Goal: Check status: Check status

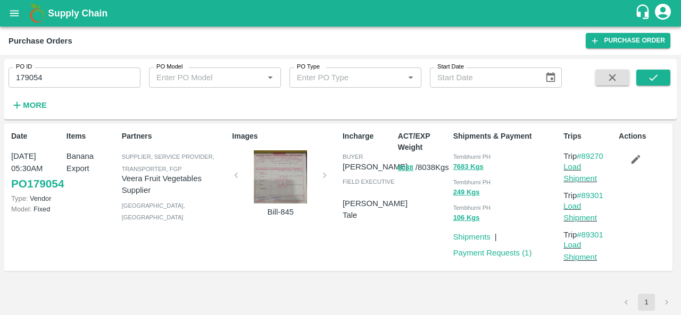
click at [63, 77] on input "179054" at bounding box center [75, 78] width 132 height 20
paste input "text"
click at [649, 77] on icon "submit" at bounding box center [653, 78] width 12 height 12
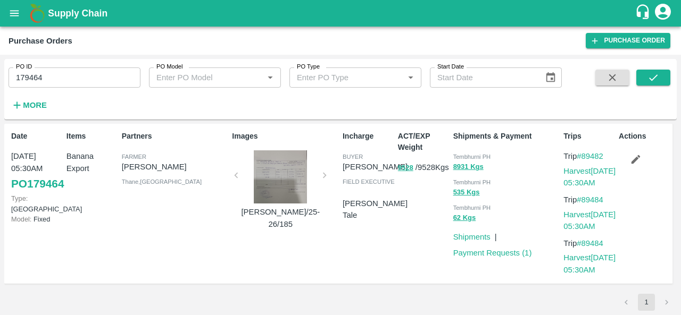
click at [458, 154] on span "Tembhurni PH" at bounding box center [472, 157] width 38 height 6
copy div "Tembhurni PH 8931 Kgs"
click at [117, 73] on input "179464" at bounding box center [75, 78] width 132 height 20
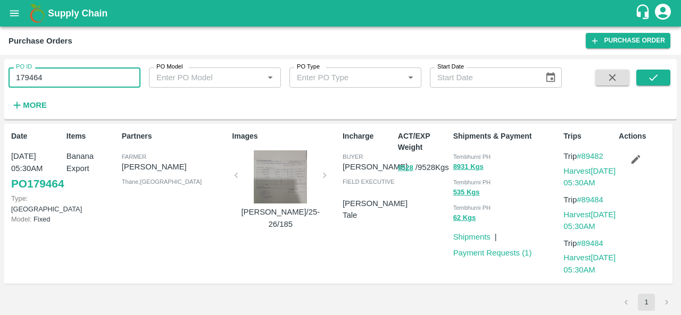
click at [117, 73] on input "179464" at bounding box center [75, 78] width 132 height 20
paste input "text"
click at [662, 82] on button "submit" at bounding box center [653, 78] width 34 height 16
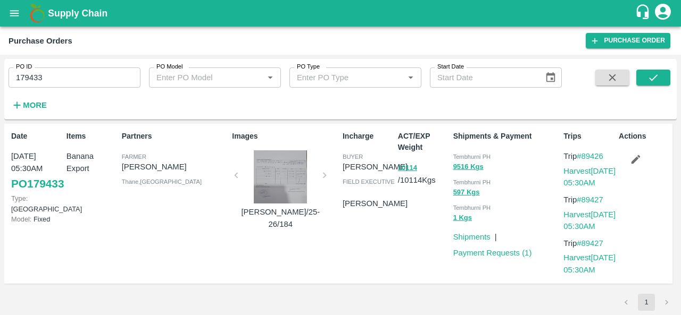
click at [463, 152] on div "Tembhurni PH" at bounding box center [506, 156] width 106 height 12
copy div "Tembhurni PH 9516 Kgs"
click at [123, 73] on input "179433" at bounding box center [75, 78] width 132 height 20
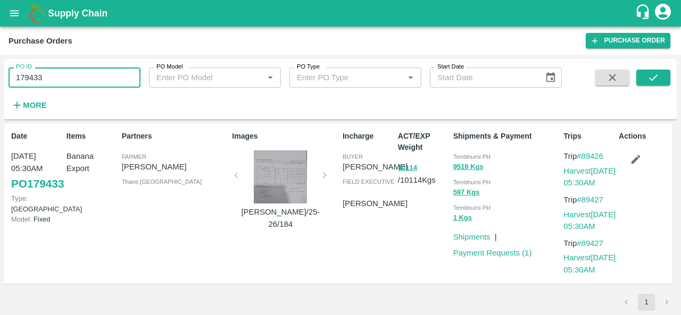
click at [123, 73] on input "179433" at bounding box center [75, 78] width 132 height 20
paste input "text"
click at [656, 78] on icon "submit" at bounding box center [653, 78] width 12 height 12
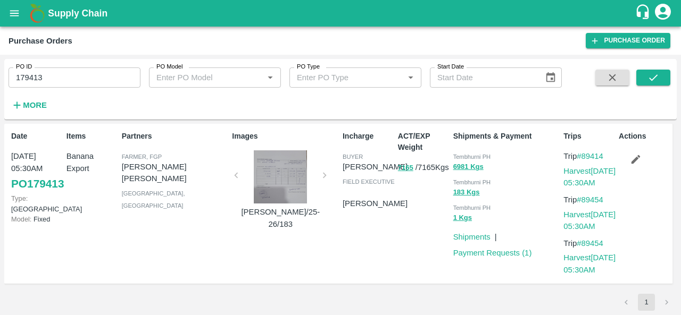
click at [436, 247] on div "ACT/EXP Weight 7165 / 7165 Kgs" at bounding box center [421, 204] width 55 height 155
click at [97, 74] on input "179413" at bounding box center [75, 78] width 132 height 20
click at [646, 74] on button "submit" at bounding box center [653, 78] width 34 height 16
click at [459, 151] on div "Tembhurni PH" at bounding box center [506, 156] width 106 height 12
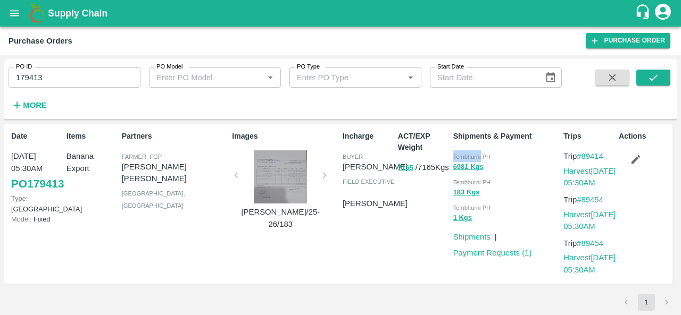
click at [459, 151] on div "Tembhurni PH" at bounding box center [506, 156] width 106 height 12
copy div "Tembhurni PH 6981 Kgs"
click at [51, 83] on input "179413" at bounding box center [75, 78] width 132 height 20
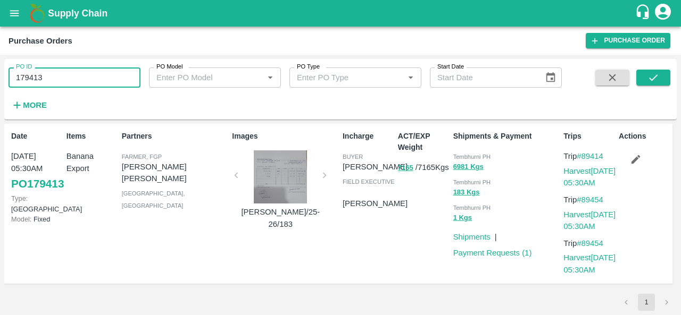
paste input "text"
click at [659, 72] on button "submit" at bounding box center [653, 78] width 34 height 16
click at [460, 158] on span "Tembhurni PH" at bounding box center [472, 157] width 38 height 6
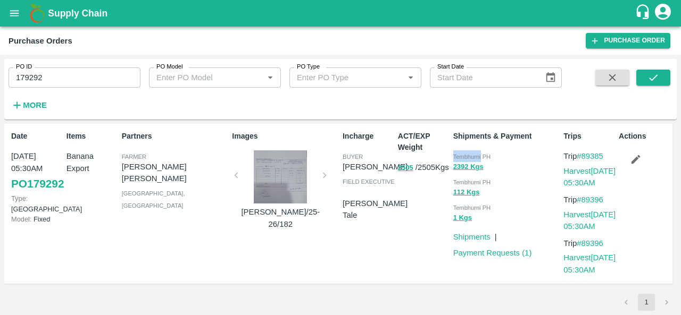
click at [460, 158] on span "Tembhurni PH" at bounding box center [472, 157] width 38 height 6
copy div "Tembhurni PH 2392 Kgs"
click at [111, 81] on input "179292" at bounding box center [75, 78] width 132 height 20
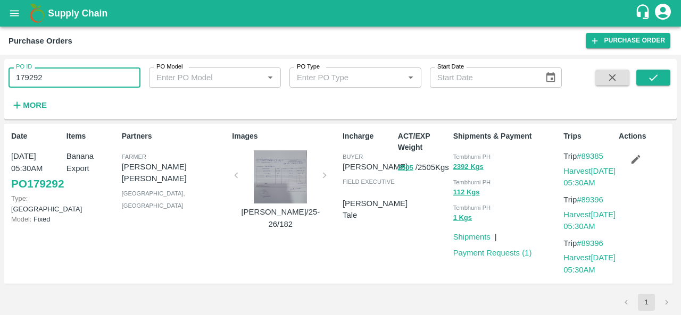
paste input "text"
click at [648, 76] on icon "submit" at bounding box center [653, 78] width 12 height 12
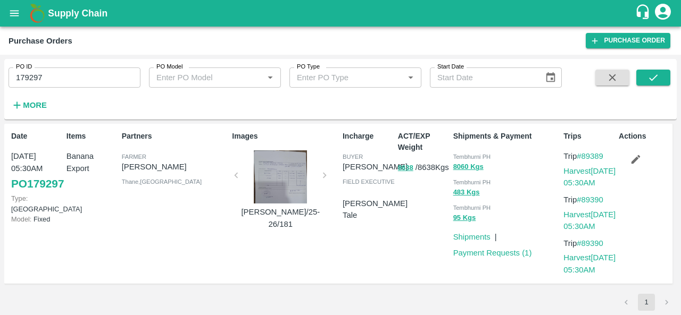
click at [461, 156] on span "Tembhurni PH" at bounding box center [472, 157] width 38 height 6
copy div "Tembhurni PH 8060 Kgs"
click at [87, 81] on input "179297" at bounding box center [75, 78] width 132 height 20
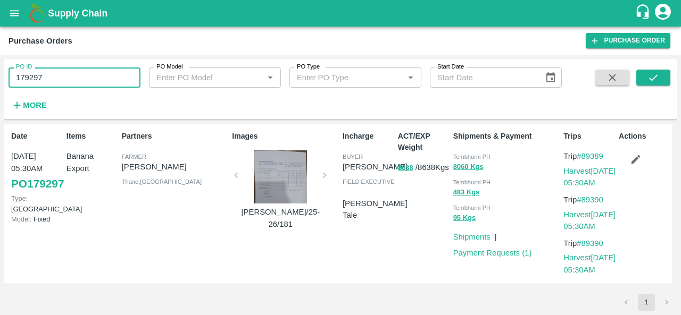
click at [87, 81] on input "179297" at bounding box center [75, 78] width 132 height 20
paste input "text"
click at [651, 76] on icon "submit" at bounding box center [653, 78] width 12 height 12
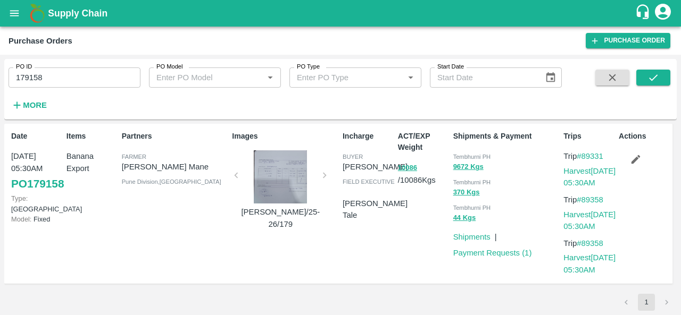
click at [462, 158] on span "Tembhurni PH" at bounding box center [472, 157] width 38 height 6
copy div "Tembhurni PH 9672 Kgs"
click at [70, 80] on input "179158" at bounding box center [75, 78] width 132 height 20
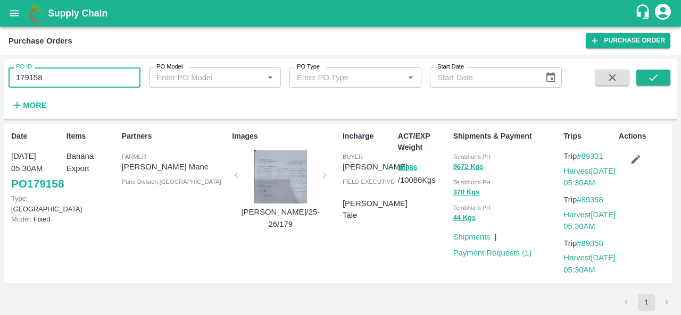
click at [70, 80] on input "179158" at bounding box center [75, 78] width 132 height 20
paste input "text"
click at [662, 68] on div "PO ID 179099 PO ID PO Model PO Model   * PO Type PO Type   * Start Date Start D…" at bounding box center [340, 89] width 672 height 52
click at [655, 74] on icon "submit" at bounding box center [653, 78] width 12 height 12
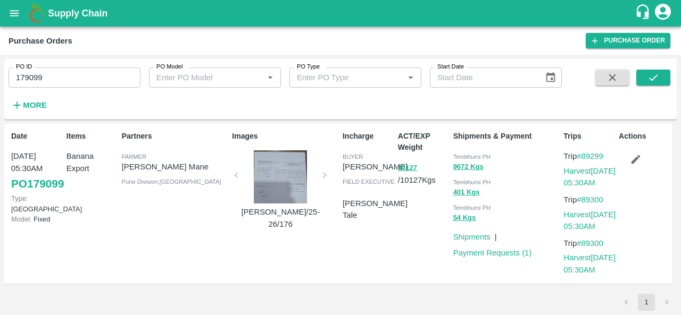
click at [461, 159] on span "Tembhurni PH" at bounding box center [472, 157] width 38 height 6
copy div "Tembhurni PH 9672 Kgs"
click at [59, 76] on input "179099" at bounding box center [75, 78] width 132 height 20
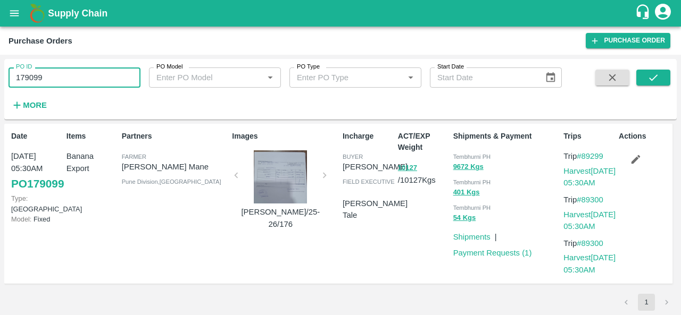
click at [59, 76] on input "179099" at bounding box center [75, 78] width 132 height 20
paste input "text"
click at [645, 74] on button "submit" at bounding box center [653, 78] width 34 height 16
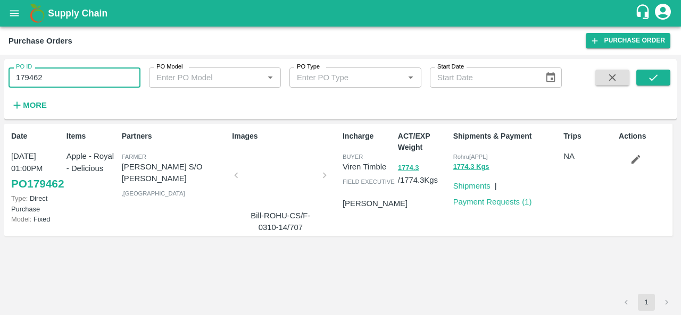
click at [53, 71] on input "179462" at bounding box center [75, 78] width 132 height 20
paste input "text"
click at [657, 81] on icon "submit" at bounding box center [653, 78] width 12 height 12
click at [65, 71] on input "179459" at bounding box center [75, 78] width 132 height 20
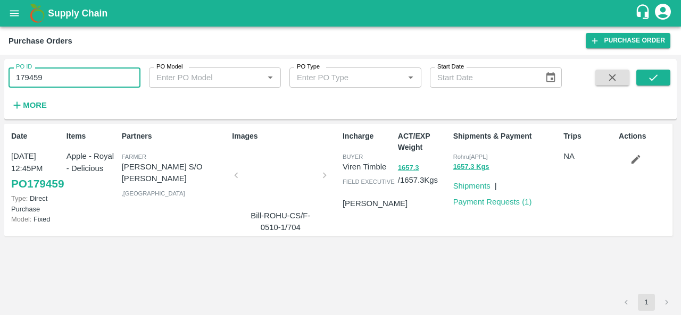
click at [65, 71] on input "179459" at bounding box center [75, 78] width 132 height 20
paste input "text"
click at [649, 78] on icon "submit" at bounding box center [653, 78] width 12 height 12
click at [71, 83] on input "179234" at bounding box center [75, 78] width 132 height 20
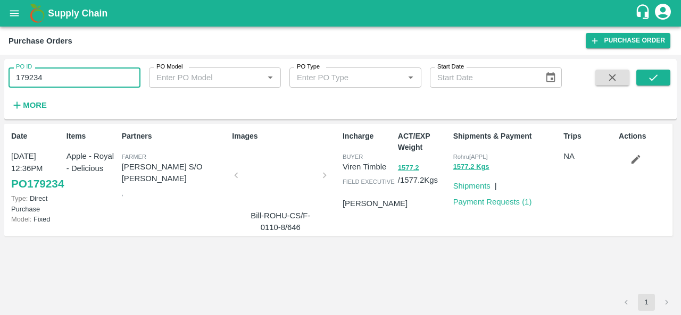
paste input "text"
click at [655, 76] on icon "submit" at bounding box center [653, 78] width 12 height 12
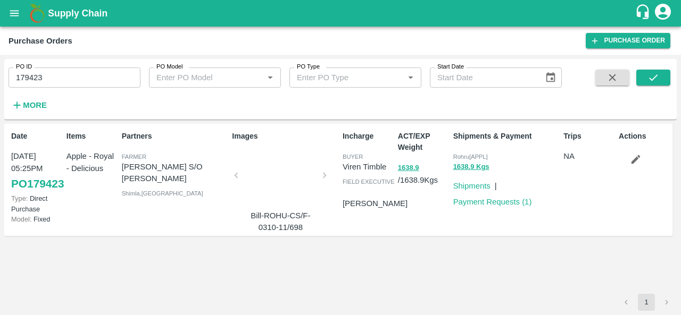
click at [67, 73] on input "179423" at bounding box center [75, 78] width 132 height 20
paste input "text"
click at [648, 80] on icon "submit" at bounding box center [653, 78] width 12 height 12
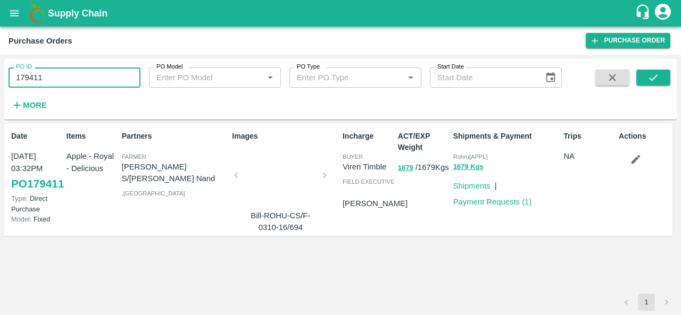
click at [62, 80] on input "179411" at bounding box center [75, 78] width 132 height 20
paste input "text"
type input "179245"
click at [647, 79] on icon "submit" at bounding box center [653, 78] width 12 height 12
